Goal: Task Accomplishment & Management: Complete application form

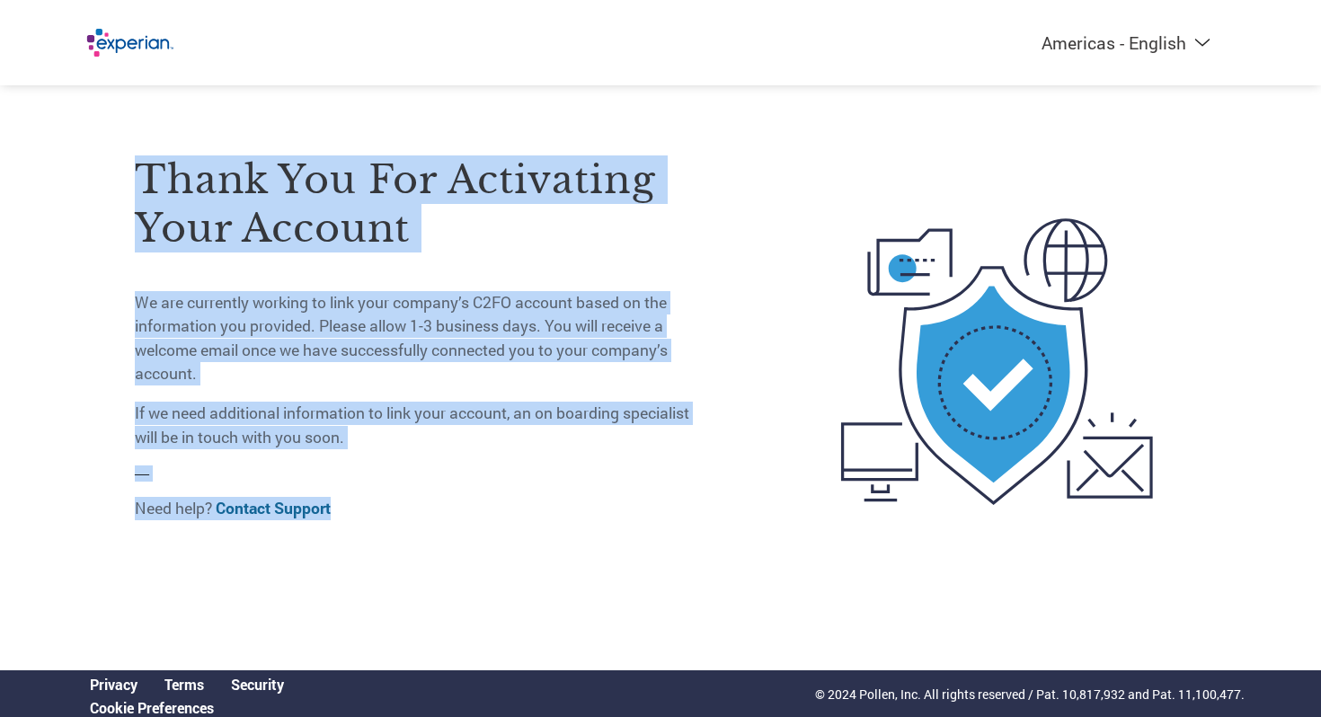
drag, startPoint x: 444, startPoint y: 136, endPoint x: 598, endPoint y: 561, distance: 452.2
click at [598, 566] on div "Thank you for activating your account We are currently working to link your com…" at bounding box center [419, 362] width 568 height 490
click at [517, 444] on p "If we need additional information to link your account, an on boarding speciali…" at bounding box center [419, 426] width 568 height 48
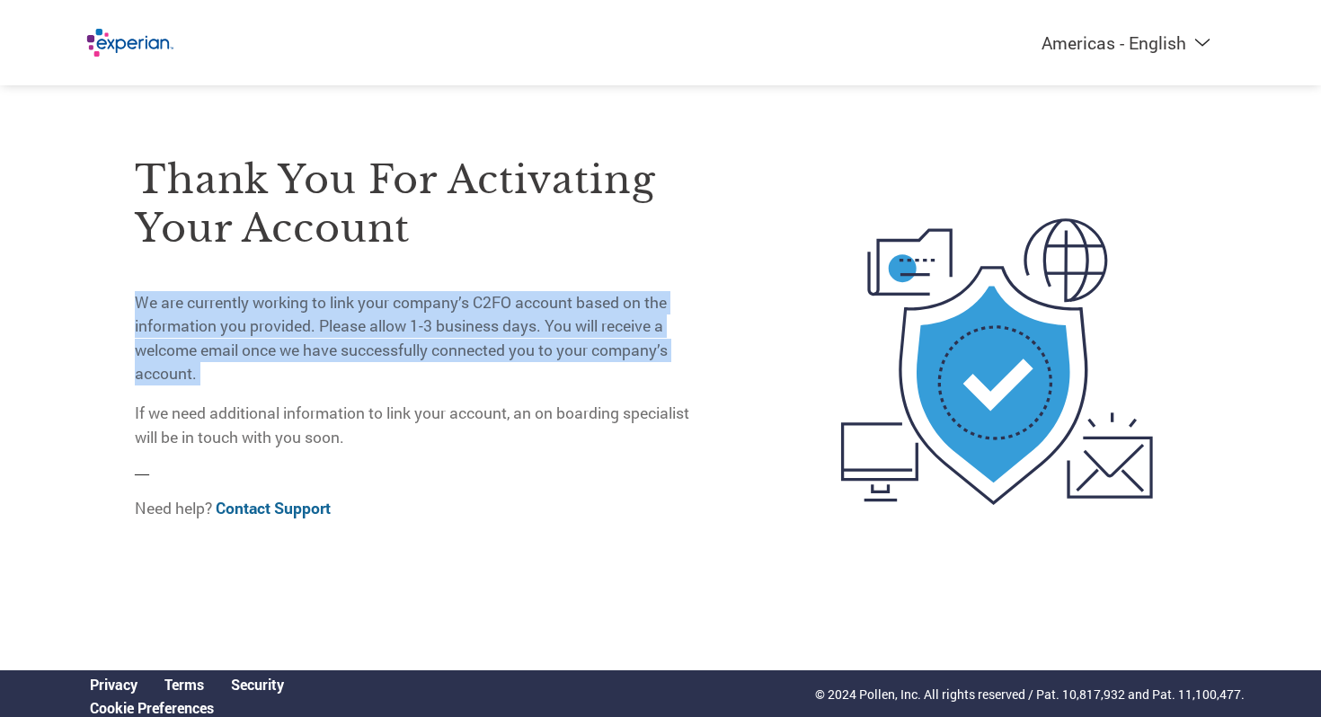
drag, startPoint x: 125, startPoint y: 300, endPoint x: 367, endPoint y: 384, distance: 256.6
click at [367, 384] on div "Thank you for activating your account We are currently working to link your com…" at bounding box center [660, 362] width 1168 height 490
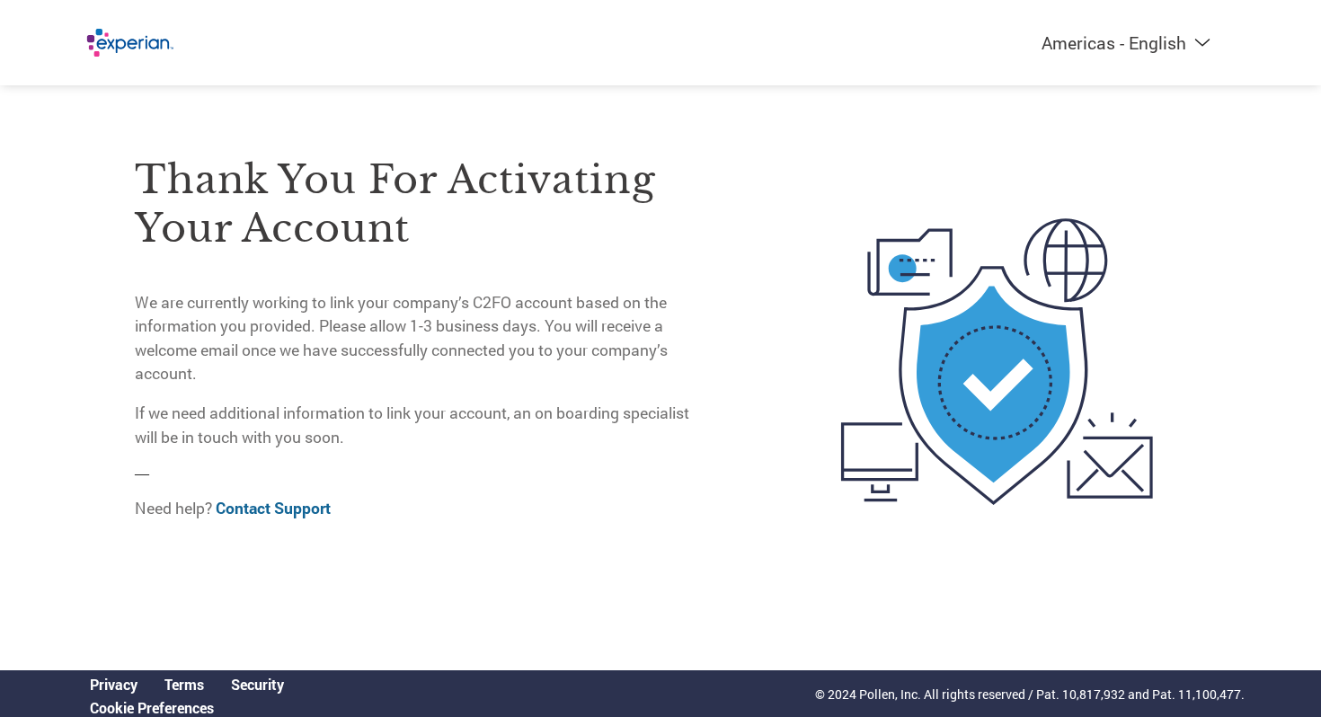
click at [436, 317] on p "We are currently working to link your company’s C2FO account based on the infor…" at bounding box center [419, 338] width 568 height 95
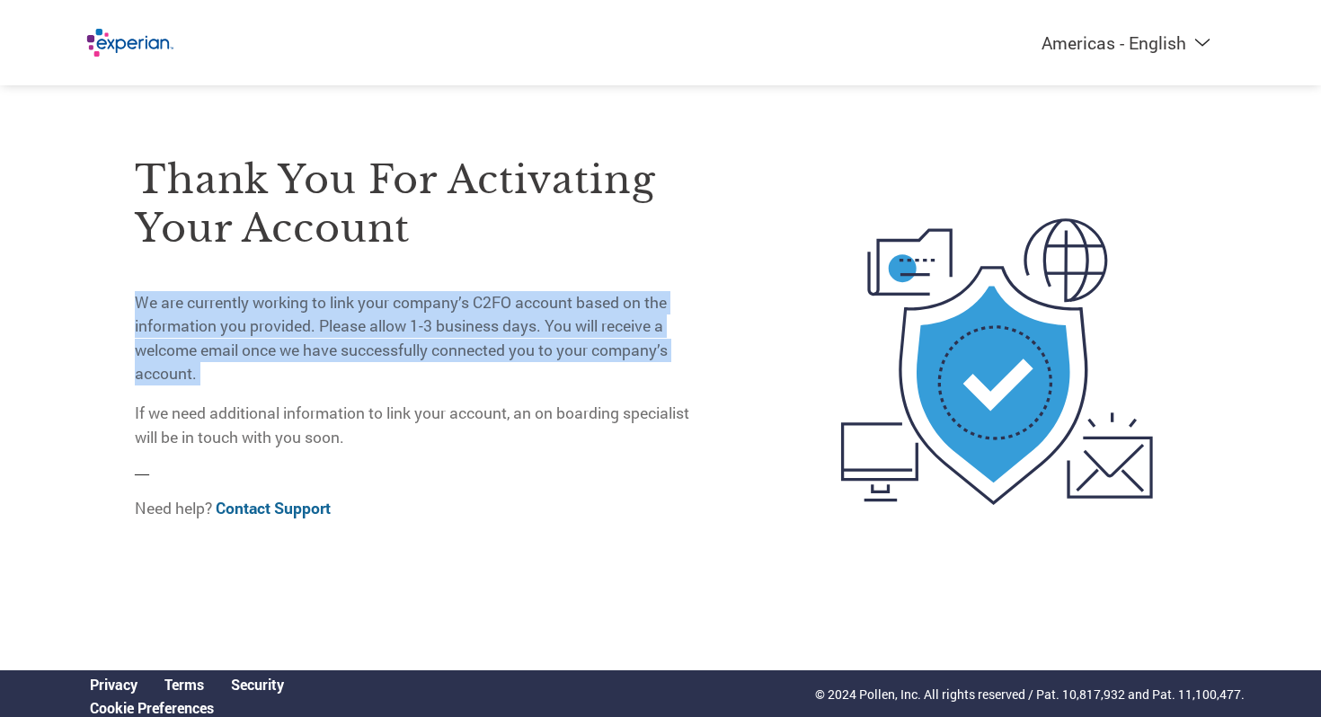
click at [436, 317] on p "We are currently working to link your company’s C2FO account based on the infor…" at bounding box center [419, 338] width 568 height 95
click at [511, 334] on p "We are currently working to link your company’s C2FO account based on the infor…" at bounding box center [419, 338] width 568 height 95
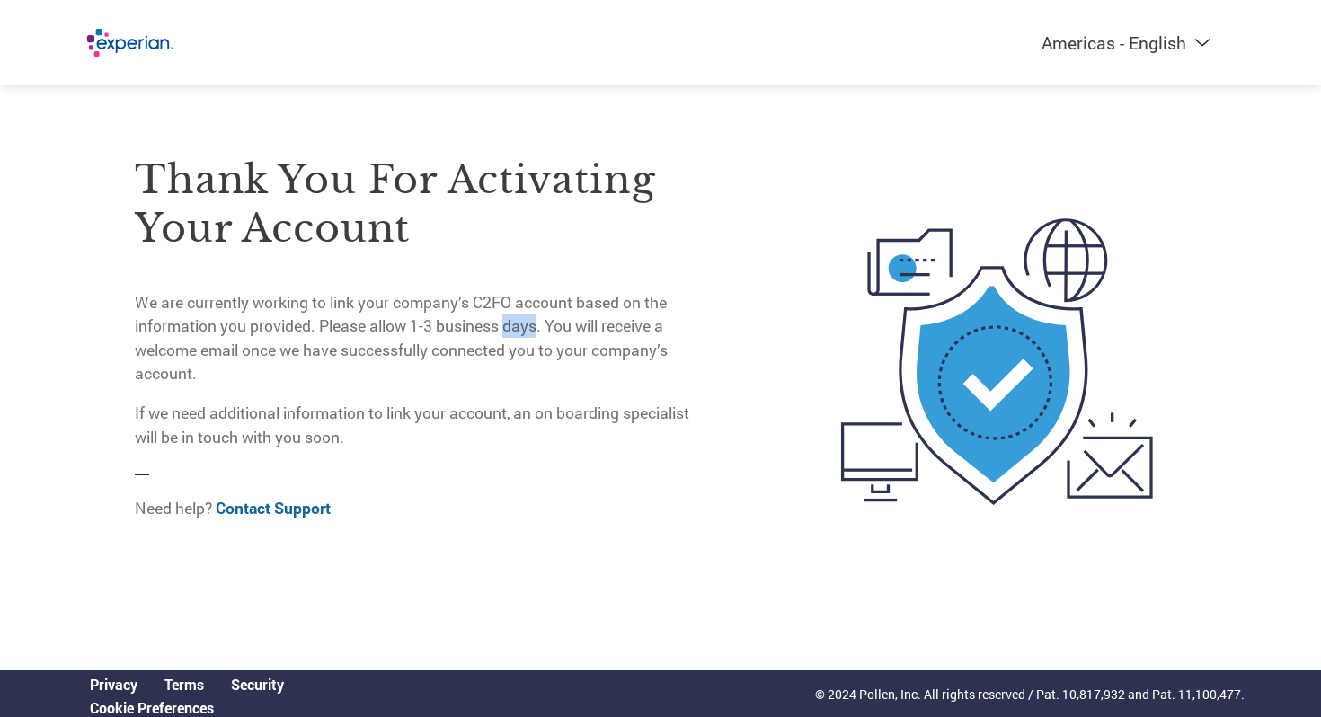
click at [511, 334] on p "We are currently working to link your company’s C2FO account based on the infor…" at bounding box center [419, 338] width 568 height 95
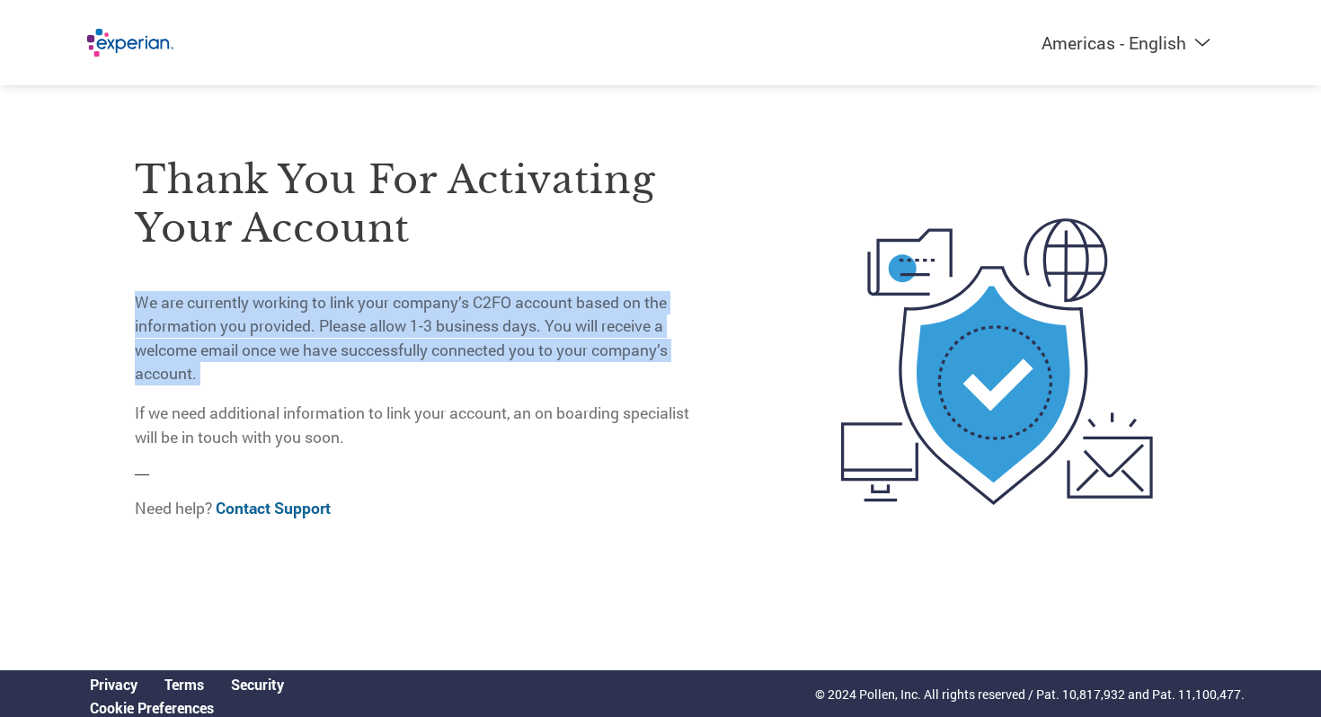
click at [511, 334] on p "We are currently working to link your company’s C2FO account based on the infor…" at bounding box center [419, 338] width 568 height 95
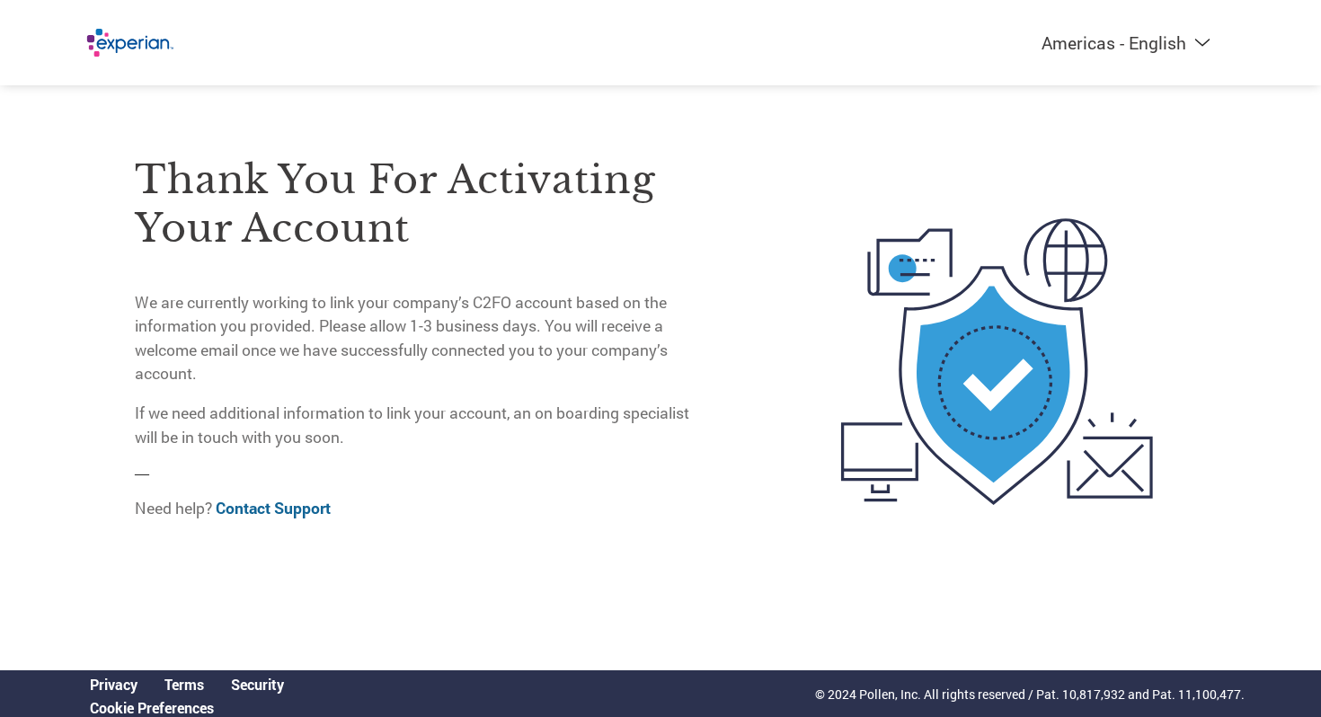
click at [570, 409] on p "If we need additional information to link your account, an on boarding speciali…" at bounding box center [419, 426] width 568 height 48
